Goal: Communication & Community: Answer question/provide support

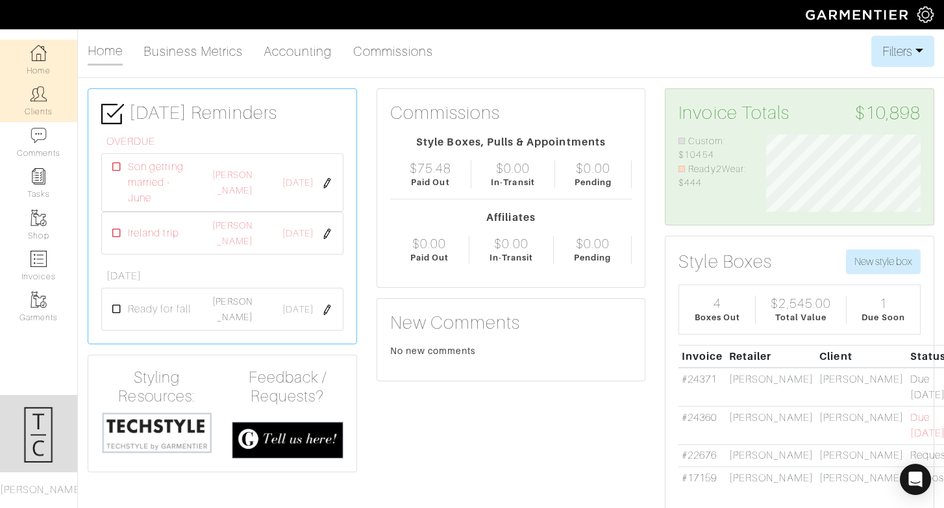
scroll to position [77, 175]
click at [43, 112] on link "Clients" at bounding box center [38, 100] width 77 height 41
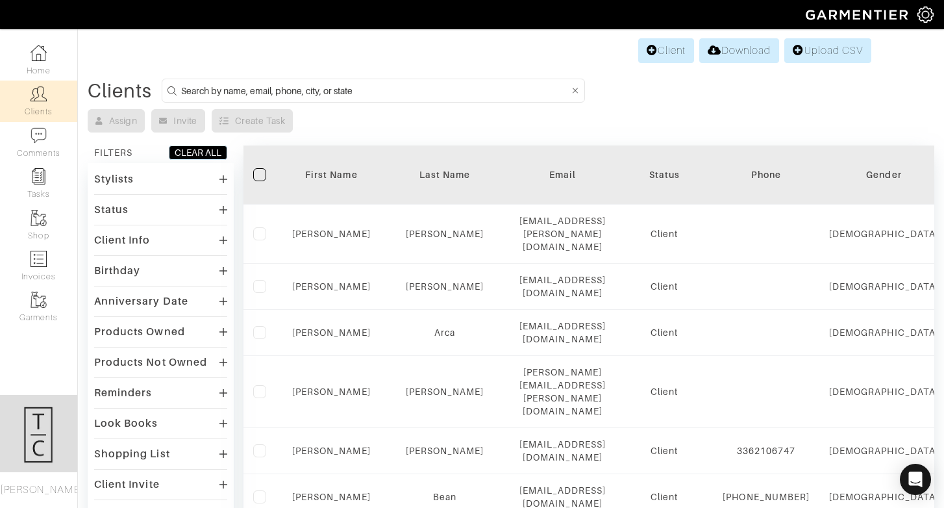
click at [260, 89] on input at bounding box center [375, 90] width 388 height 16
type input "jamie blake"
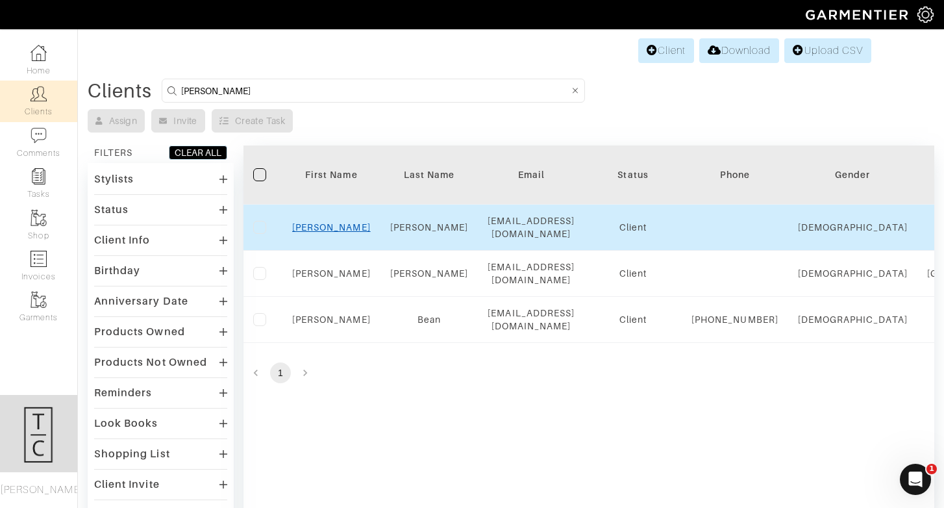
click at [332, 228] on link "Jamie" at bounding box center [331, 227] width 79 height 10
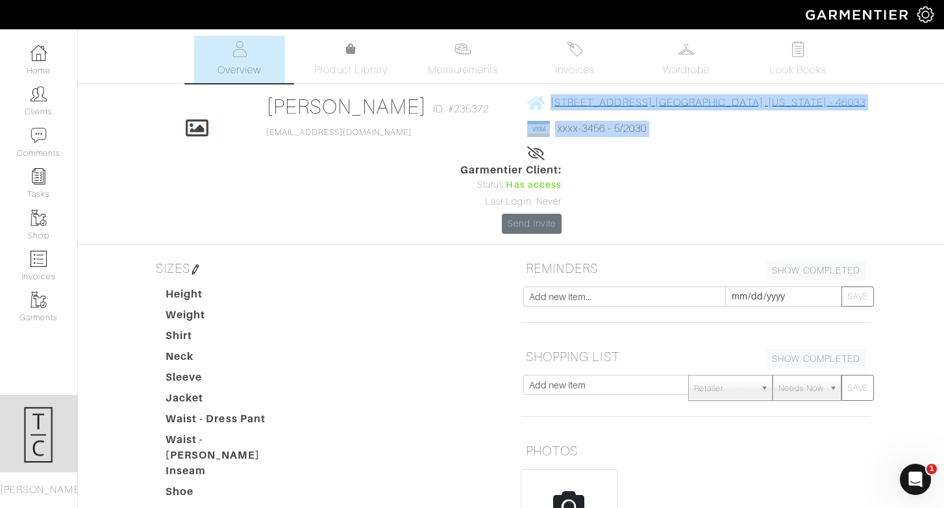
drag, startPoint x: 745, startPoint y: 105, endPoint x: 514, endPoint y: 105, distance: 230.4
click at [514, 106] on div "Click To Edit [PERSON_NAME] ID: #235372 [EMAIL_ADDRESS][DOMAIN_NAME] [STREET_AD…" at bounding box center [511, 164] width 740 height 140
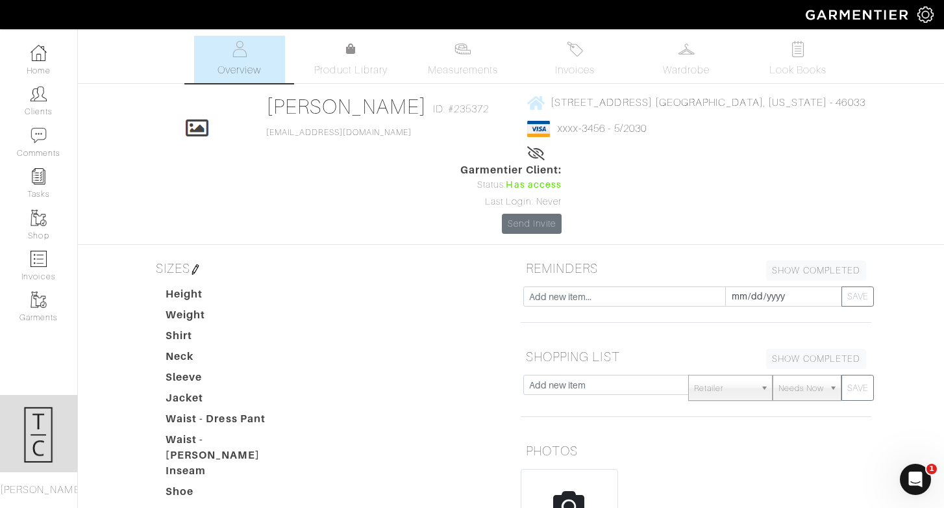
click at [684, 147] on div "[STREET_ADDRESS] [GEOGRAPHIC_DATA], [US_STATE] - 46033 xxxx-3456 - 5/2030 Lifet…" at bounding box center [696, 128] width 338 height 68
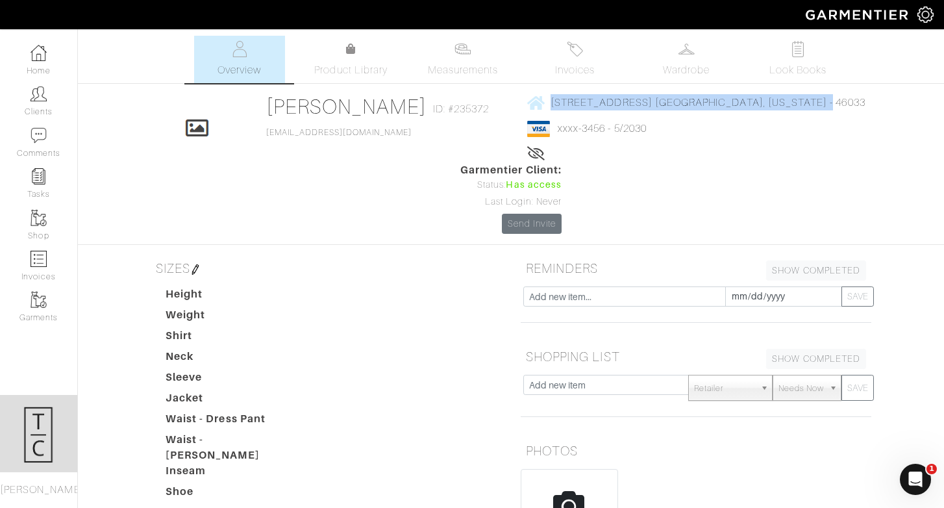
drag, startPoint x: 728, startPoint y: 104, endPoint x: 475, endPoint y: 85, distance: 253.9
click at [475, 85] on div "[PERSON_NAME] Overview Overview Measurements Product Library Invoices Wardrobe …" at bounding box center [472, 399] width 944 height 726
copy link "[STREET_ADDRESS][US_STATE]"
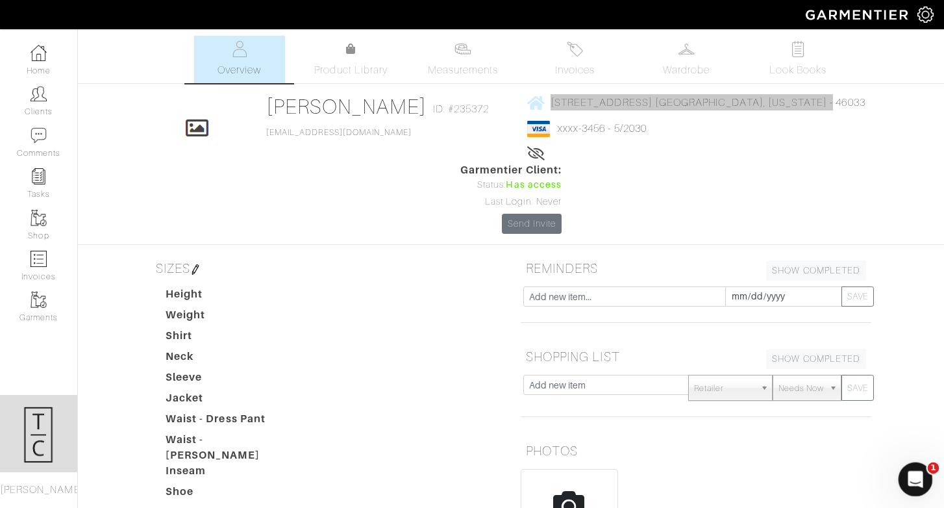
click at [908, 478] on icon "Open Intercom Messenger" at bounding box center [913, 477] width 21 height 21
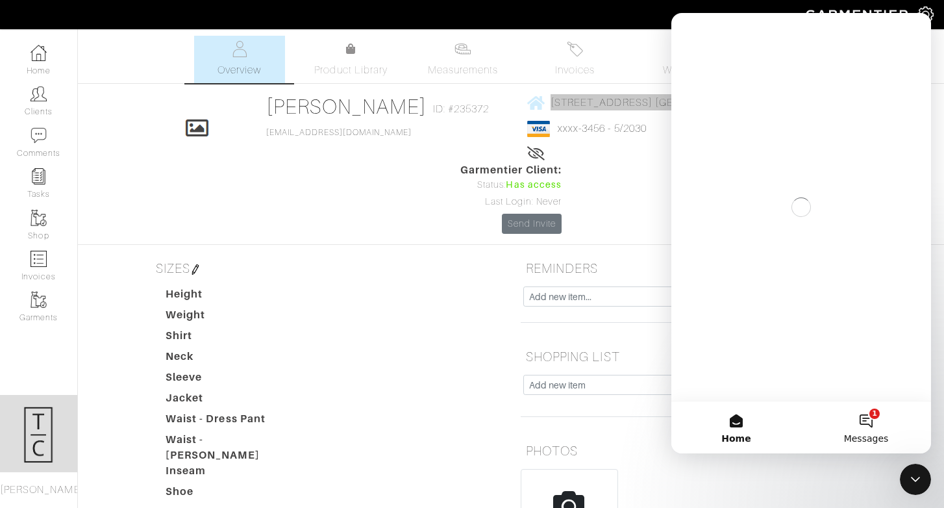
click at [876, 422] on button "1 Messages" at bounding box center [866, 427] width 130 height 52
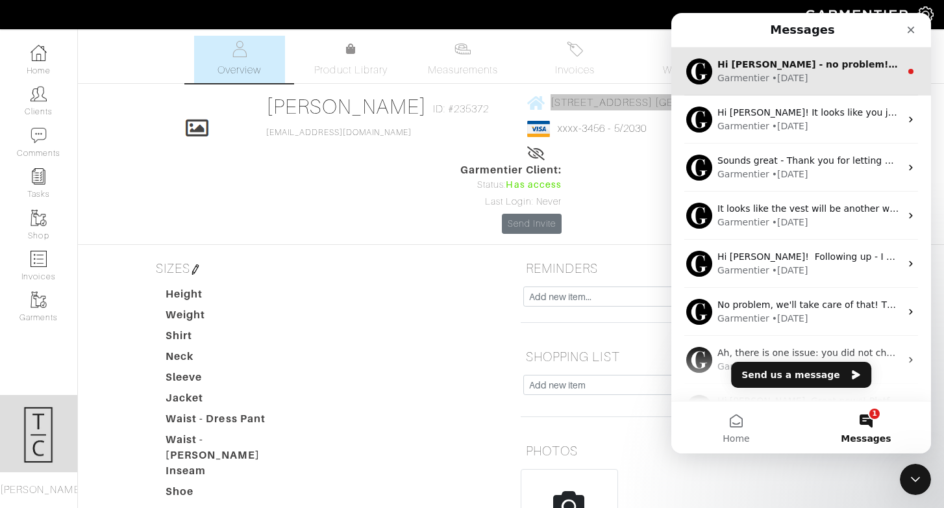
click at [785, 77] on div "• [DATE]" at bounding box center [790, 78] width 36 height 14
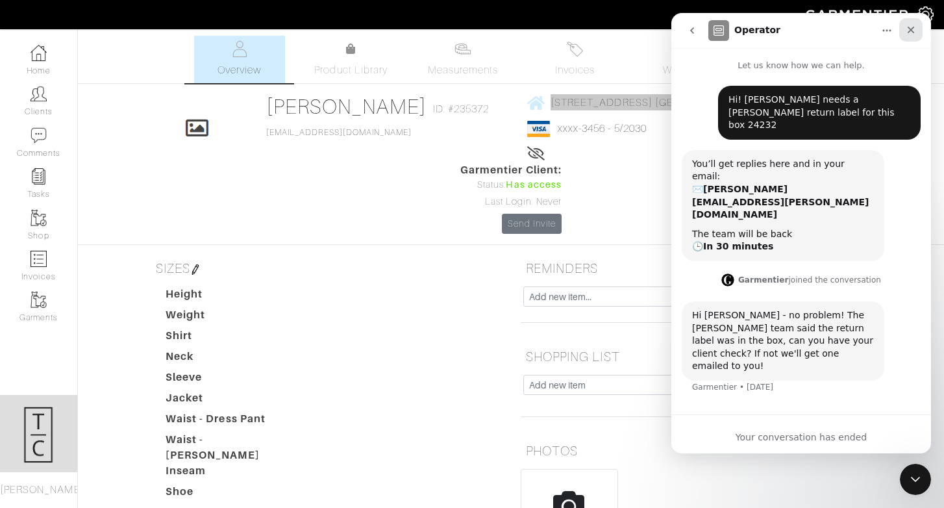
click at [913, 30] on icon "Close" at bounding box center [911, 30] width 10 height 10
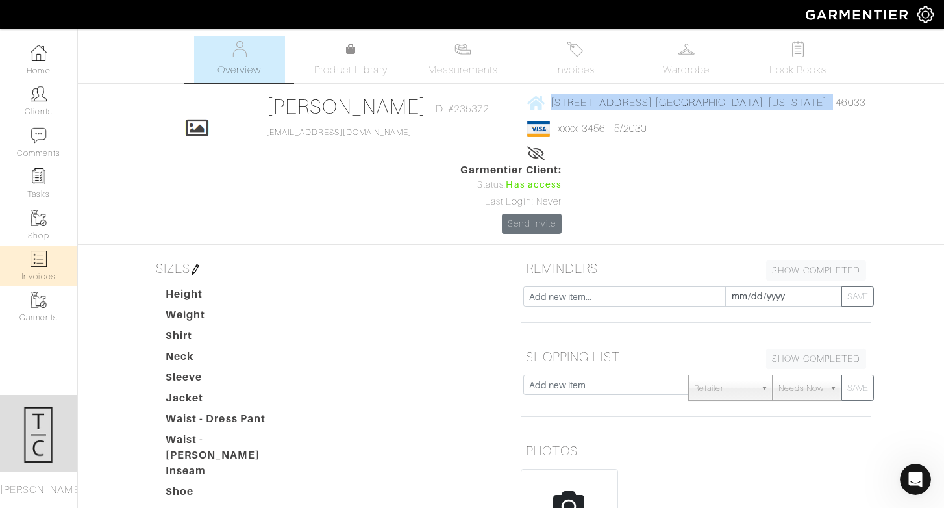
click at [53, 258] on link "Invoices" at bounding box center [38, 265] width 77 height 41
select select
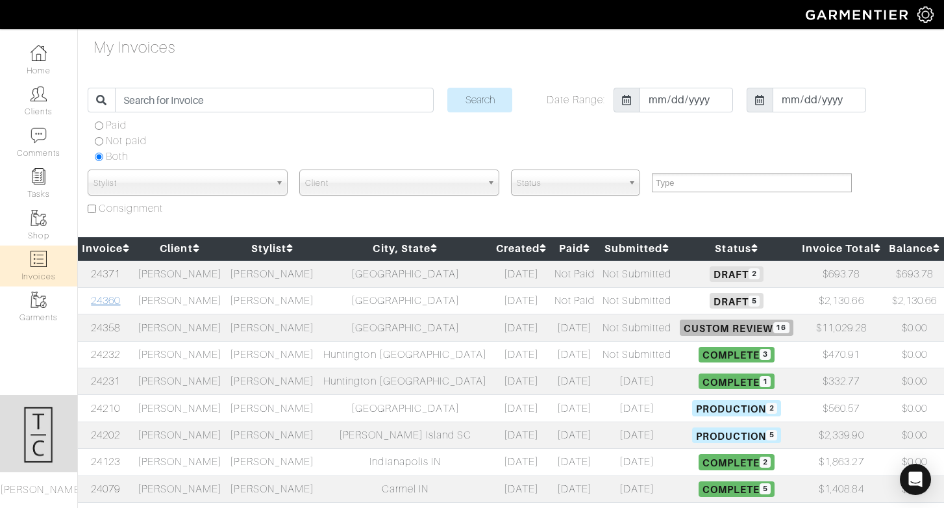
click at [119, 300] on link "24360" at bounding box center [105, 301] width 29 height 12
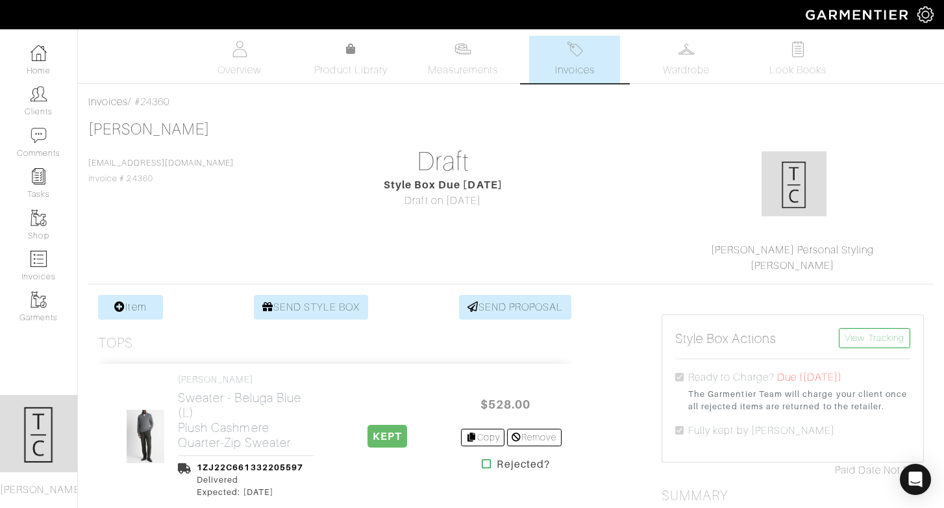
click at [169, 99] on div "Invoices / #24360" at bounding box center [510, 102] width 845 height 16
copy div "24360"
click at [910, 471] on div "Open Intercom Messenger" at bounding box center [915, 479] width 34 height 34
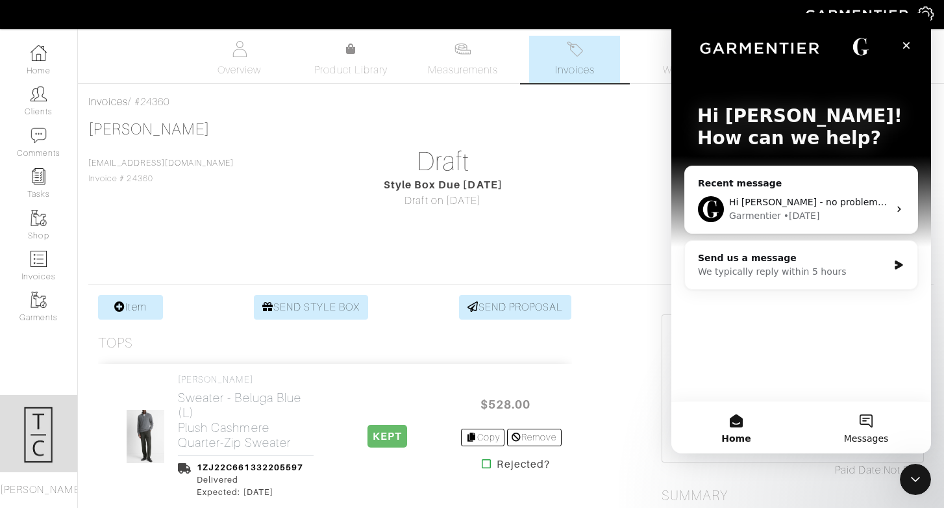
click at [870, 422] on button "Messages" at bounding box center [866, 427] width 130 height 52
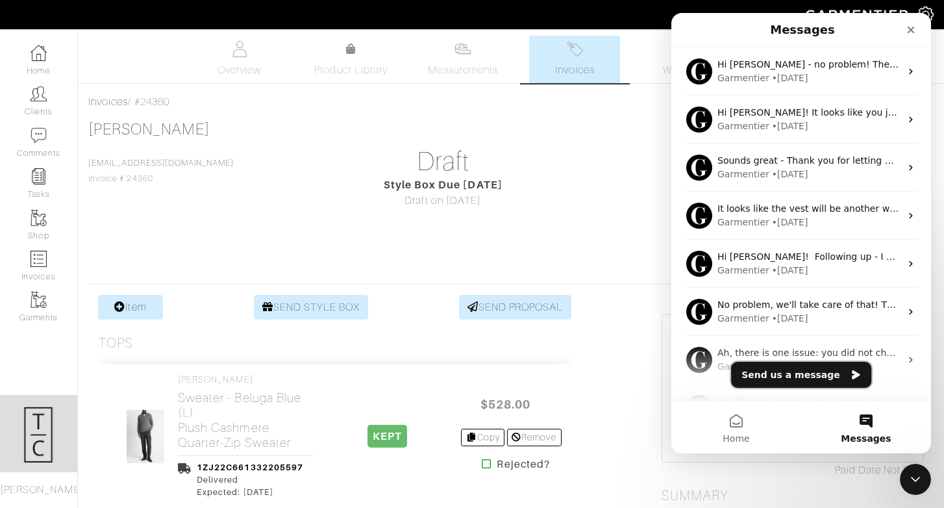
click at [831, 379] on button "Send us a message" at bounding box center [801, 375] width 140 height 26
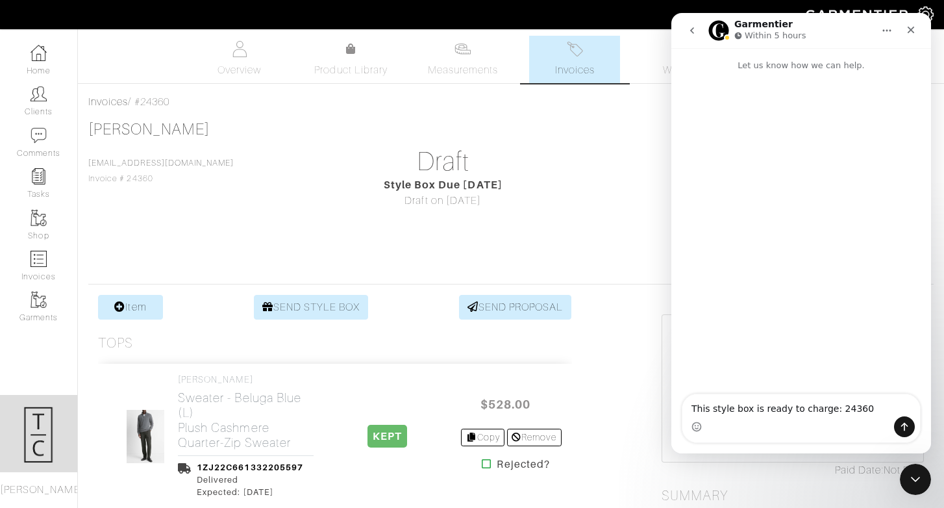
type textarea "This style box is ready to charge: 24360"
click at [906, 430] on icon "Send a message…" at bounding box center [904, 426] width 10 height 10
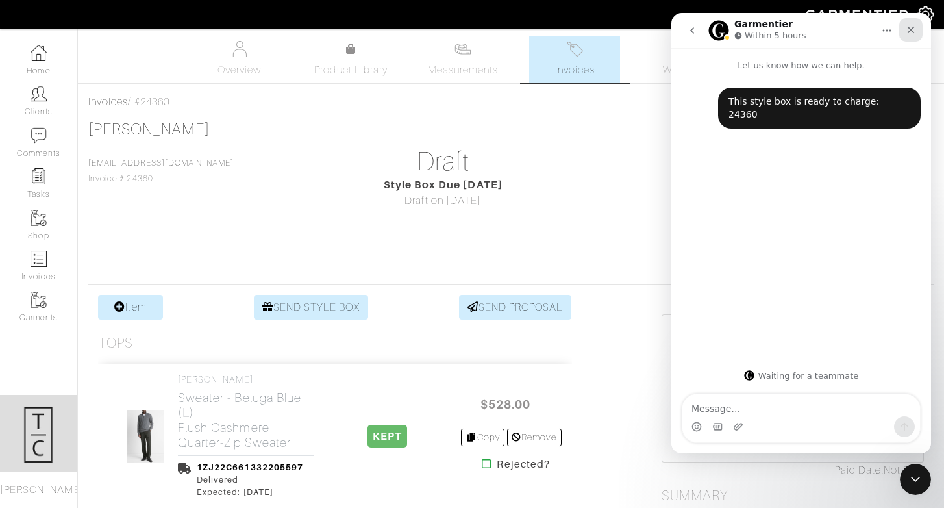
click at [921, 31] on div "Close" at bounding box center [910, 29] width 23 height 23
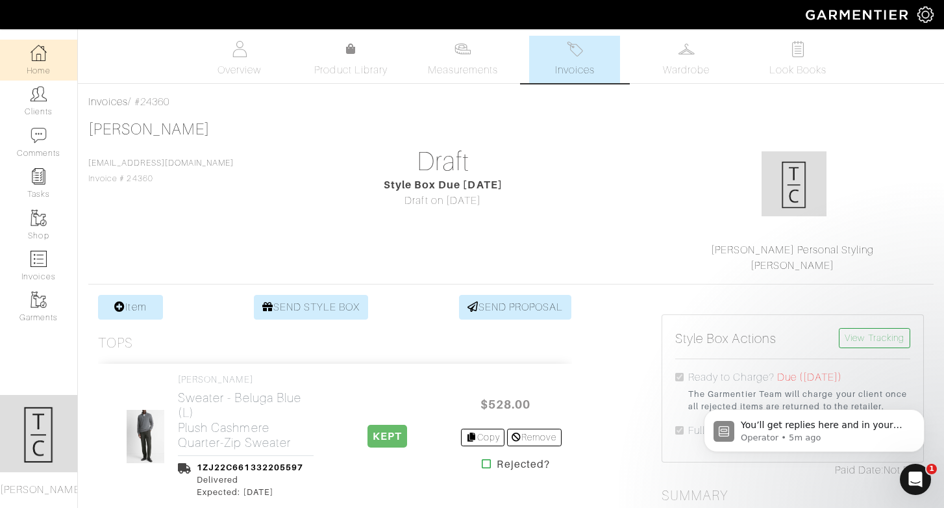
click at [32, 62] on link "Home" at bounding box center [38, 60] width 77 height 41
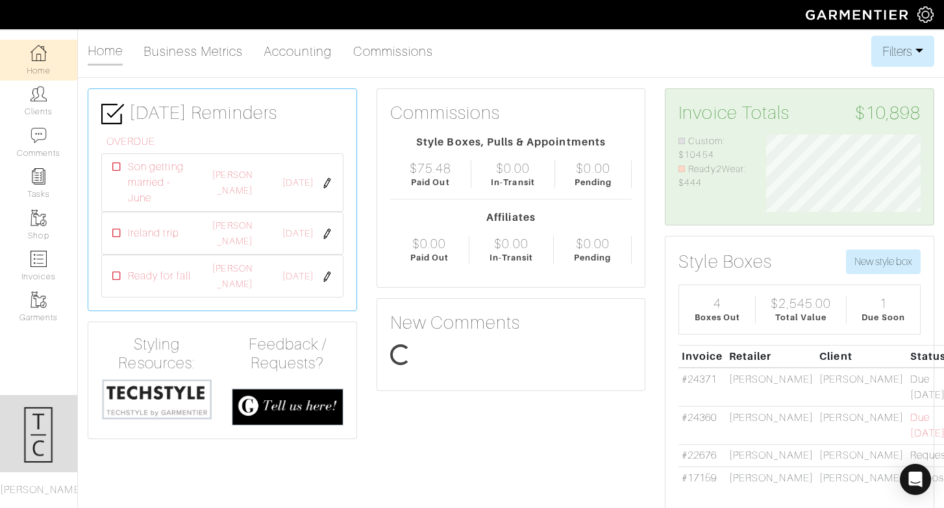
scroll to position [77, 175]
click at [917, 485] on icon "Open Intercom Messenger" at bounding box center [915, 479] width 17 height 17
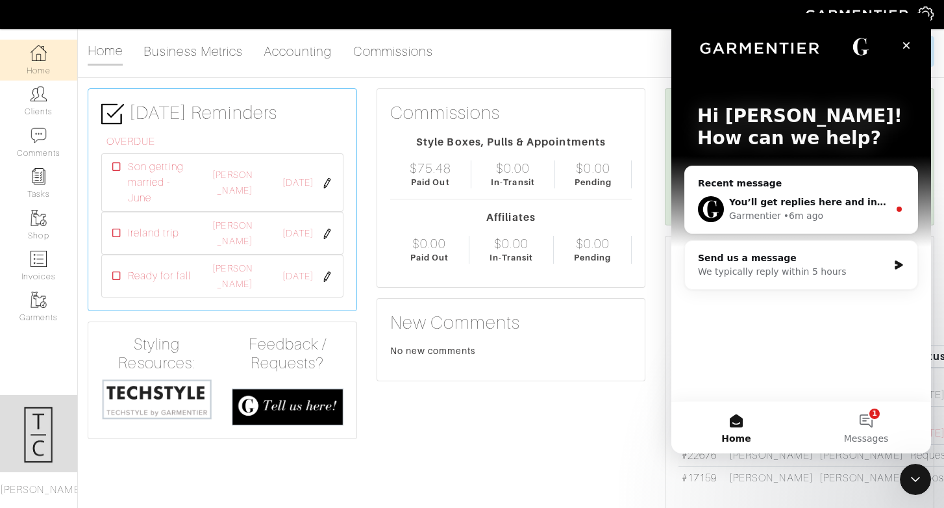
scroll to position [0, 0]
click at [916, 484] on icon "Close Intercom Messenger" at bounding box center [914, 477] width 16 height 16
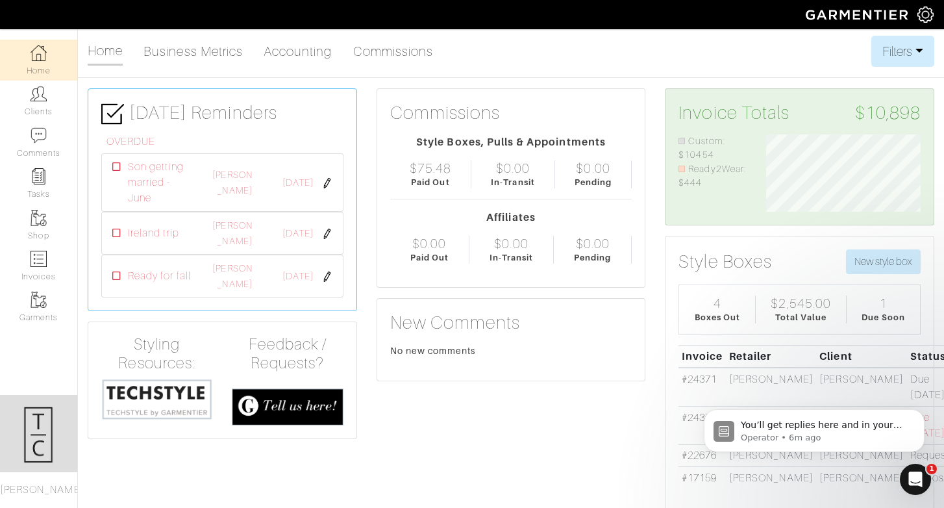
click at [48, 60] on link "Home" at bounding box center [38, 60] width 77 height 41
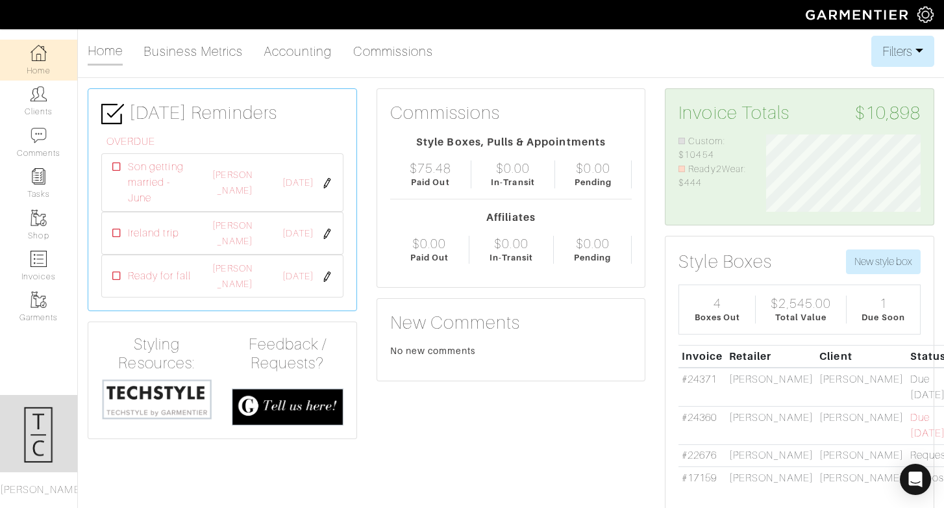
scroll to position [77, 175]
